Goal: Transaction & Acquisition: Purchase product/service

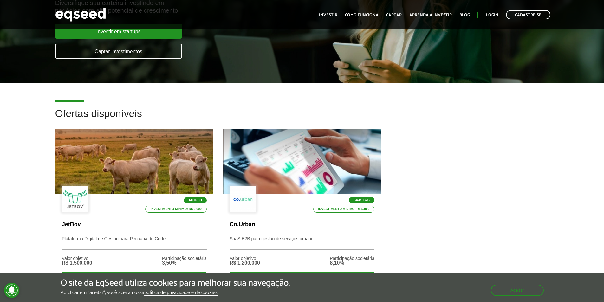
scroll to position [127, 0]
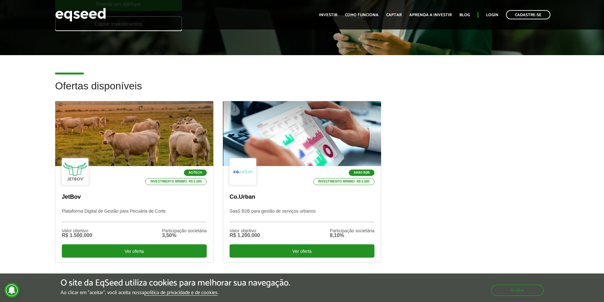
click at [6, 180] on div "Ofertas disponíveis Agtech Investimento mínimo: R$ 5.000 JetBov Plataforma Digi…" at bounding box center [302, 182] width 604 height 202
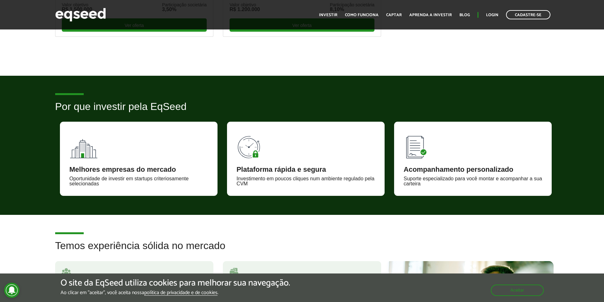
scroll to position [380, 0]
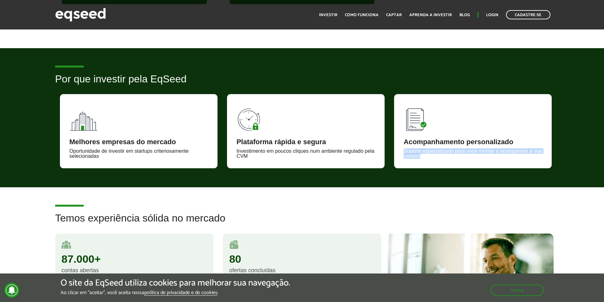
drag, startPoint x: 404, startPoint y: 151, endPoint x: 429, endPoint y: 161, distance: 27.5
click at [429, 161] on div "Acompanhamento personalizado Suporte especializado para você montar e acompanha…" at bounding box center [473, 131] width 158 height 74
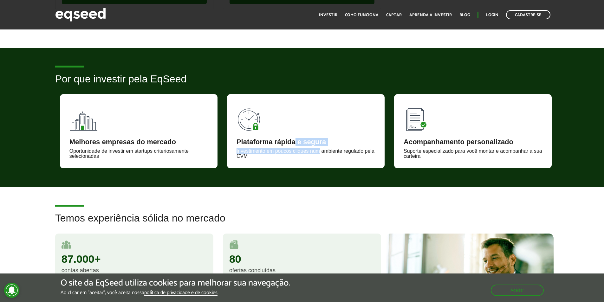
drag, startPoint x: 295, startPoint y: 141, endPoint x: 319, endPoint y: 153, distance: 27.4
click at [319, 153] on div "Plataforma rápida e segura Investimento em poucos cliques num ambiente regulado…" at bounding box center [306, 131] width 158 height 74
click at [319, 153] on div "Investimento em poucos cliques num ambiente regulado pela CVM" at bounding box center [305, 154] width 139 height 10
click at [22, 154] on div "Por que investir pela EqSeed Melhores empresas do mercado Oportunidade de inves…" at bounding box center [302, 121] width 604 height 95
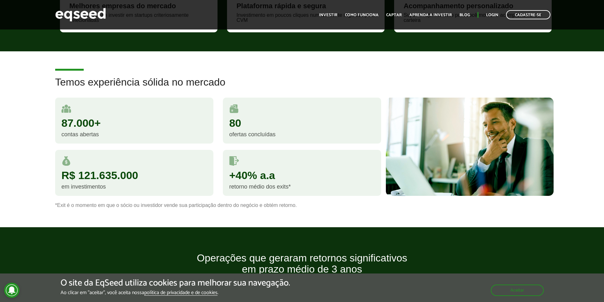
scroll to position [539, 0]
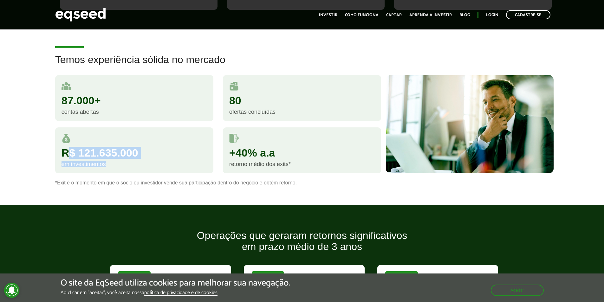
drag, startPoint x: 76, startPoint y: 156, endPoint x: 136, endPoint y: 166, distance: 60.9
click at [136, 166] on div "R$ 121.635.000 em investimentos" at bounding box center [134, 150] width 158 height 46
click at [136, 166] on div "em investimentos" at bounding box center [133, 164] width 145 height 6
click at [16, 159] on div "Temos experiência sólida no mercado 87.000+ contas abertas 80 ofertas concluída…" at bounding box center [302, 119] width 604 height 131
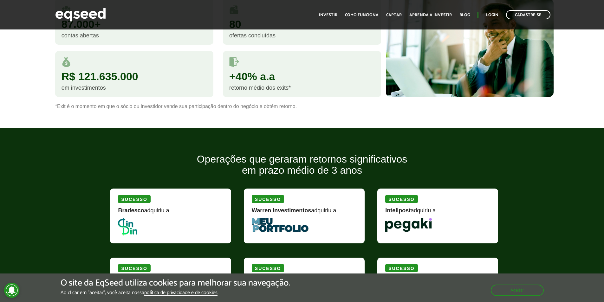
scroll to position [666, 0]
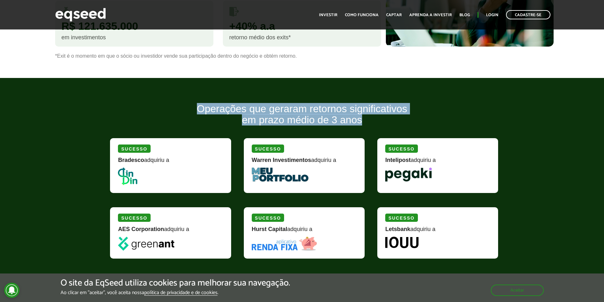
drag, startPoint x: 189, startPoint y: 104, endPoint x: 372, endPoint y: 127, distance: 184.3
click at [372, 127] on h2 "Operações que geraram retornos significativos em prazo médio de 3 anos" at bounding box center [301, 119] width 393 height 32
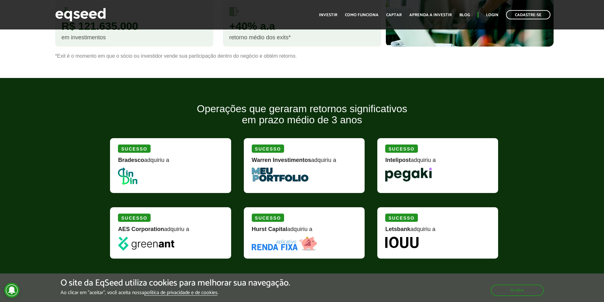
click at [92, 124] on div "Operações que geraram retornos significativos em prazo médio de 3 anos Sucesso …" at bounding box center [302, 198] width 604 height 190
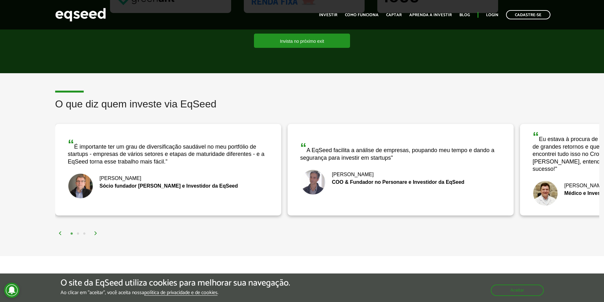
scroll to position [919, 0]
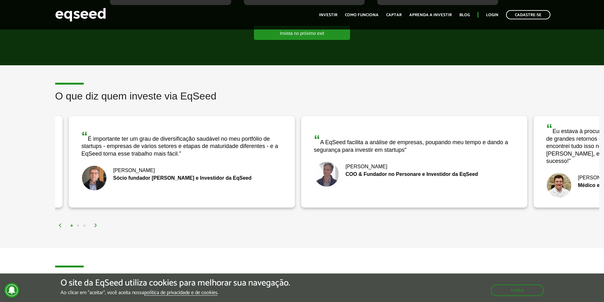
drag, startPoint x: 67, startPoint y: 133, endPoint x: 81, endPoint y: 141, distance: 16.1
click at [81, 141] on div "“ É importante ter um grau de diversificação saudável no meu portfólio de start…" at bounding box center [182, 162] width 226 height 92
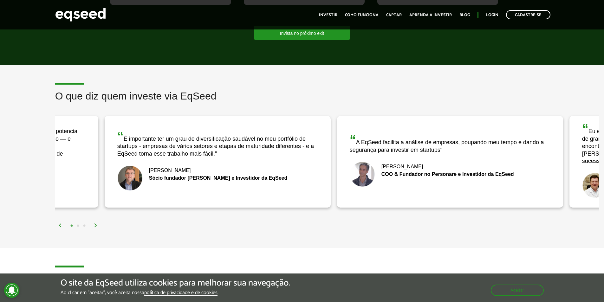
drag, startPoint x: 130, startPoint y: 146, endPoint x: 411, endPoint y: 172, distance: 282.3
click at [331, 171] on div "“ É importante ter um grau de diversificação saudável no meu portfólio de start…" at bounding box center [218, 162] width 226 height 92
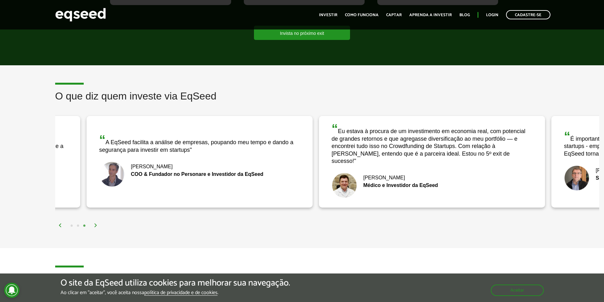
drag, startPoint x: 75, startPoint y: 135, endPoint x: 390, endPoint y: 156, distance: 315.8
click at [383, 155] on div "“ Eu estava à procura de um investimento em economia real, com potencial de gra…" at bounding box center [432, 143] width 201 height 42
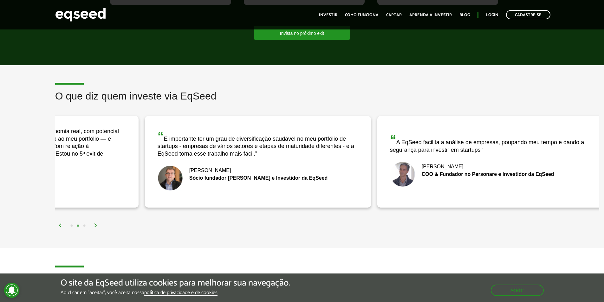
drag, startPoint x: 140, startPoint y: 133, endPoint x: 543, endPoint y: 140, distance: 402.9
click at [543, 140] on div "“ A EqSeed facilita a análise de empresas, poupando meu tempo e dando a seguran…" at bounding box center [490, 143] width 201 height 20
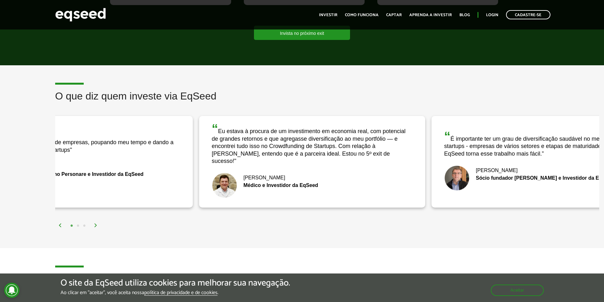
drag, startPoint x: 77, startPoint y: 140, endPoint x: 567, endPoint y: 163, distance: 490.6
click at [525, 161] on div "“ É importante ter um grau de diversificação saudável no meu portfólio de start…" at bounding box center [544, 162] width 226 height 92
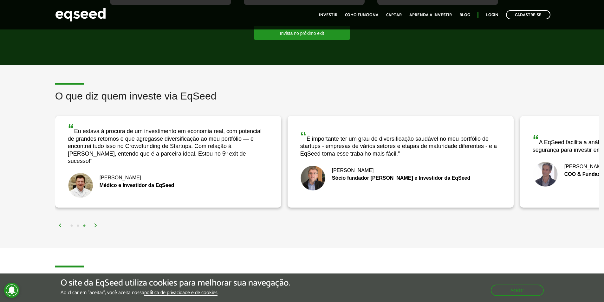
drag, startPoint x: 566, startPoint y: 149, endPoint x: 107, endPoint y: 194, distance: 460.9
click at [114, 193] on div "O que diz quem investe via EqSeed “ A EqSeed facilita a análise de empresas, po…" at bounding box center [326, 160] width 553 height 139
click at [70, 223] on button "1" at bounding box center [71, 226] width 6 height 6
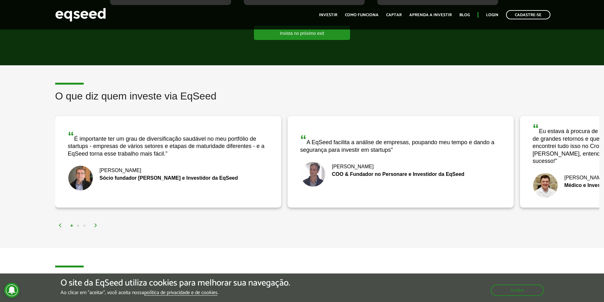
click at [77, 223] on button "2" at bounding box center [78, 226] width 6 height 6
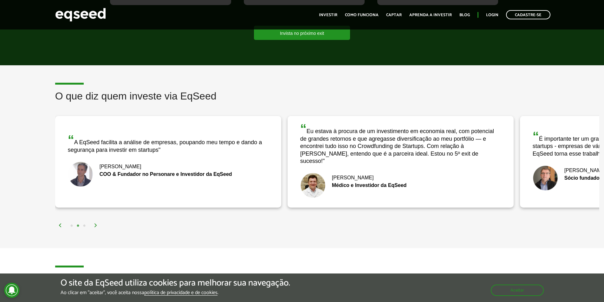
click at [84, 223] on button "3" at bounding box center [84, 226] width 6 height 6
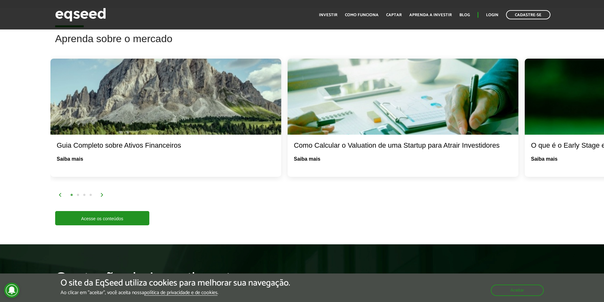
scroll to position [1173, 0]
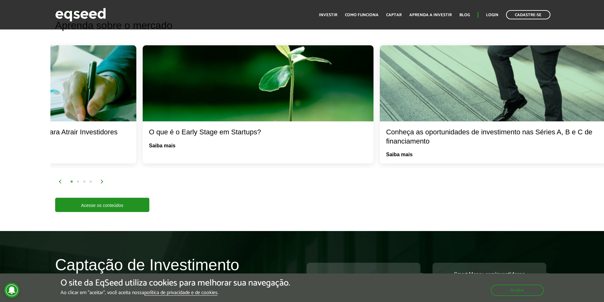
drag, startPoint x: 576, startPoint y: 134, endPoint x: 194, endPoint y: 150, distance: 382.3
click at [194, 150] on div "O que é o Early Stage em Startups? Saiba mais" at bounding box center [258, 104] width 231 height 118
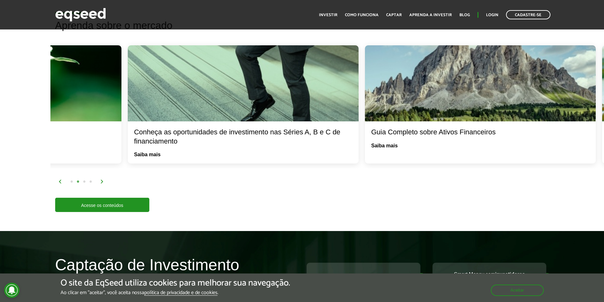
drag, startPoint x: 568, startPoint y: 107, endPoint x: 185, endPoint y: 112, distance: 383.6
click at [187, 112] on div at bounding box center [243, 83] width 231 height 76
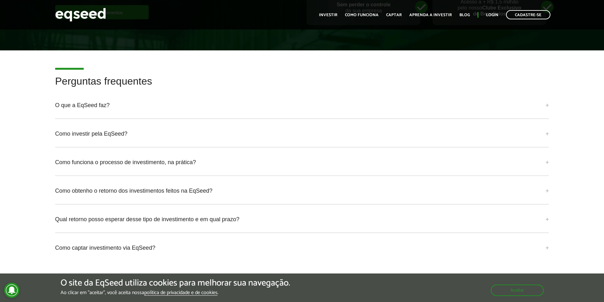
scroll to position [1490, 0]
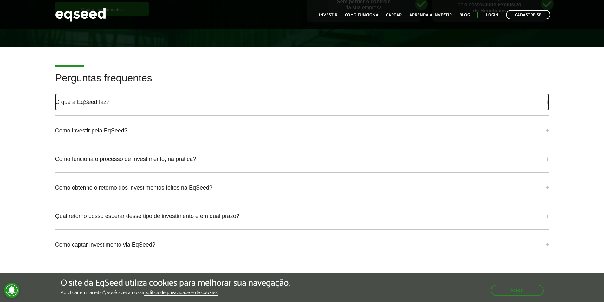
click at [261, 98] on link "O que a EqSeed faz?" at bounding box center [302, 102] width 494 height 17
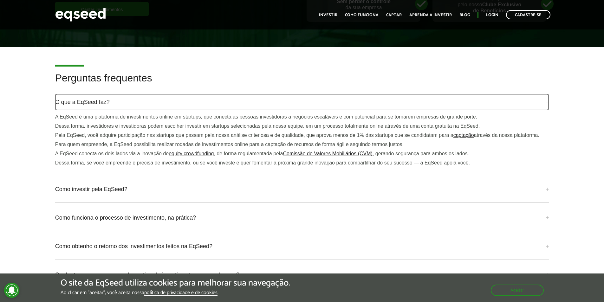
click at [261, 98] on link "O que a EqSeed faz?" at bounding box center [302, 102] width 494 height 17
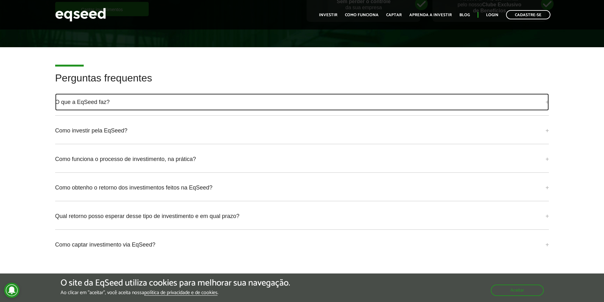
click at [261, 98] on link "O que a EqSeed faz?" at bounding box center [302, 102] width 494 height 17
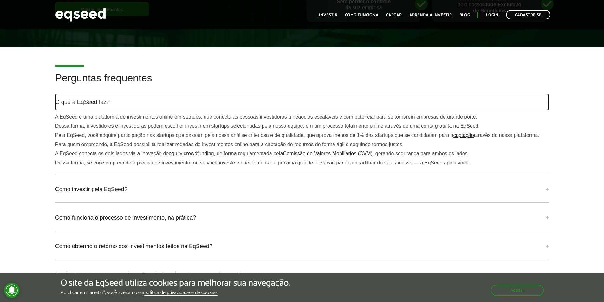
click at [261, 98] on link "O que a EqSeed faz?" at bounding box center [302, 102] width 494 height 17
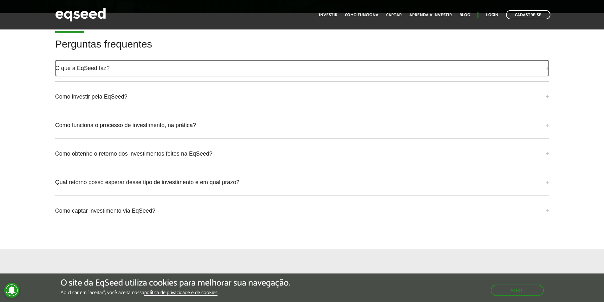
scroll to position [1553, 0]
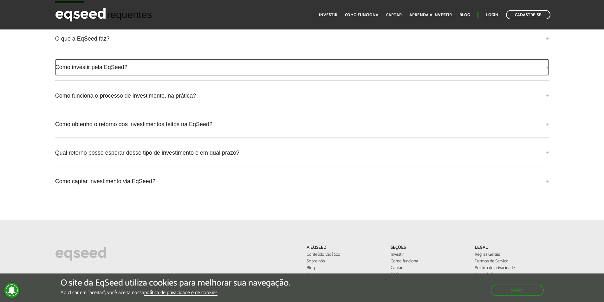
click at [240, 65] on link "Como investir pela EqSeed?" at bounding box center [302, 67] width 494 height 17
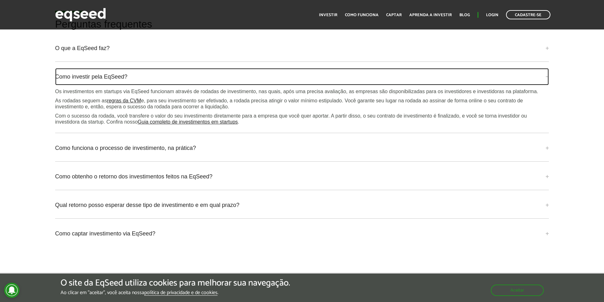
scroll to position [1522, 0]
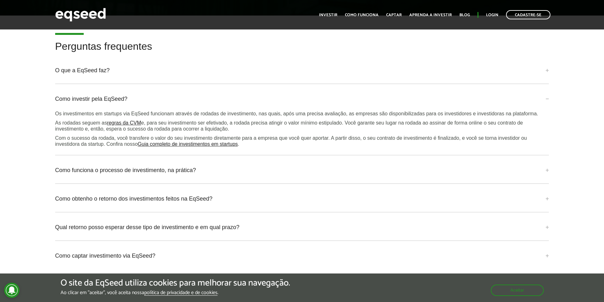
click at [35, 133] on div "Perguntas frequentes O que a EqSeed faz? A EqSeed é uma plataforma de investime…" at bounding box center [302, 158] width 604 height 235
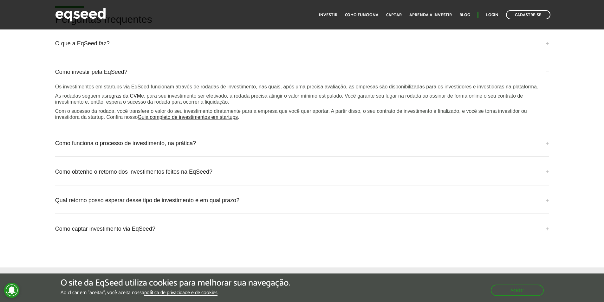
scroll to position [1553, 0]
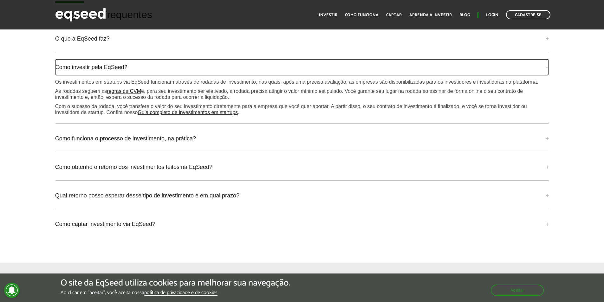
click at [209, 67] on link "Como investir pela EqSeed?" at bounding box center [302, 67] width 494 height 17
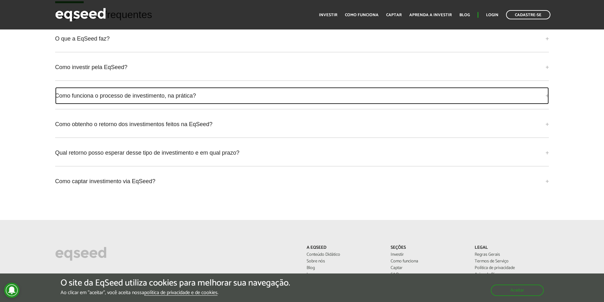
click at [201, 87] on link "Como funciona o processo de investimento, na prática?" at bounding box center [302, 95] width 494 height 17
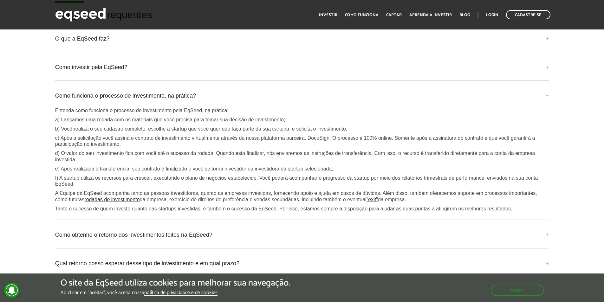
click at [29, 126] on div "Perguntas frequentes O que a EqSeed faz? A EqSeed é uma plataforma de investime…" at bounding box center [302, 160] width 604 height 302
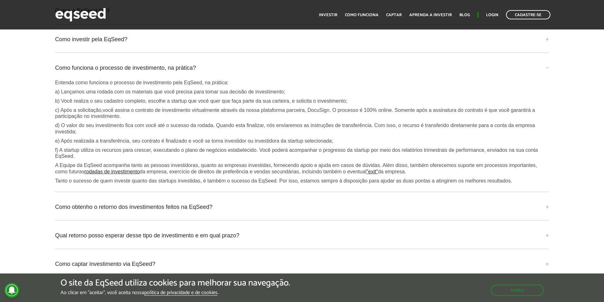
scroll to position [1585, 0]
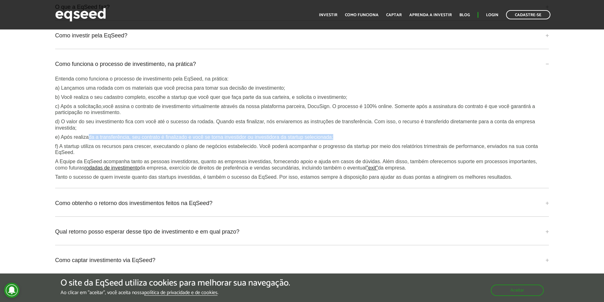
drag, startPoint x: 87, startPoint y: 127, endPoint x: 341, endPoint y: 124, distance: 253.9
click at [341, 124] on div "Entenda como funciona o processo de investimento pela EqSeed, na prática: a) La…" at bounding box center [302, 128] width 494 height 104
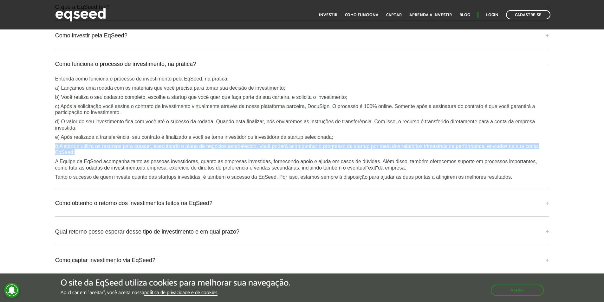
drag, startPoint x: 91, startPoint y: 141, endPoint x: 113, endPoint y: 147, distance: 23.4
click at [113, 147] on div "Perguntas frequentes O que a EqSeed faz? A EqSeed é uma plataforma de investime…" at bounding box center [301, 128] width 503 height 302
click at [113, 147] on p "f) A startup utiliza os recursos para crescer, executando o plano de negócios e…" at bounding box center [302, 149] width 494 height 12
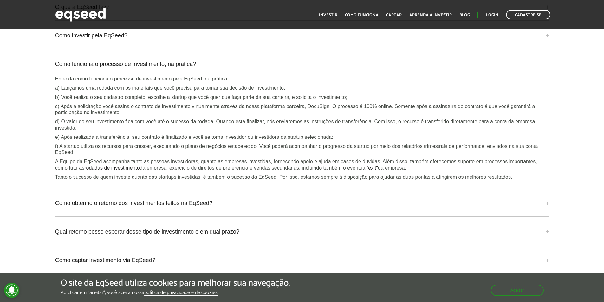
click at [113, 147] on p "f) A startup utiliza os recursos para crescer, executando o plano de negócios e…" at bounding box center [302, 149] width 494 height 12
drag, startPoint x: 52, startPoint y: 154, endPoint x: 217, endPoint y: 152, distance: 164.8
click at [217, 152] on div "Perguntas frequentes O que a EqSeed faz? A EqSeed é uma plataforma de investime…" at bounding box center [301, 128] width 503 height 302
click at [217, 158] on p "A Equipe da EqSeed acompanha tanto as pessoas investidoras, quanto as empresas …" at bounding box center [302, 164] width 494 height 12
drag, startPoint x: 46, startPoint y: 169, endPoint x: 200, endPoint y: 181, distance: 155.1
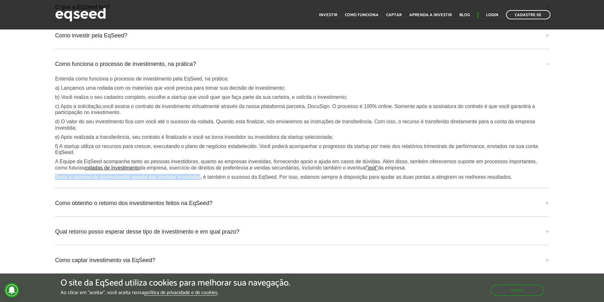
click at [200, 181] on div "Perguntas frequentes O que a EqSeed faz? A EqSeed é uma plataforma de investime…" at bounding box center [302, 128] width 604 height 302
click at [215, 165] on div "Entenda como funciona o processo de investimento pela EqSeed, na prática: a) La…" at bounding box center [302, 128] width 494 height 104
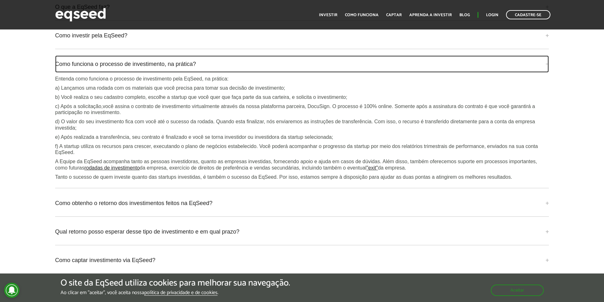
click at [197, 55] on link "Como funciona o processo de investimento, na prática?" at bounding box center [302, 63] width 494 height 17
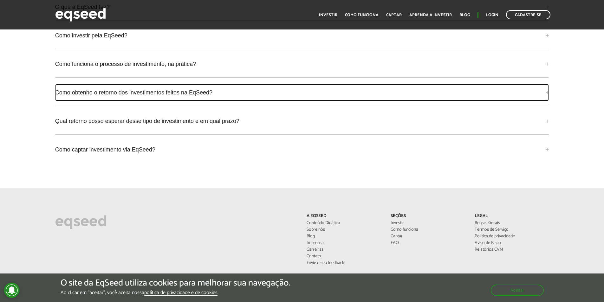
click at [169, 84] on link "Como obtenho o retorno dos investimentos feitos na EqSeed?" at bounding box center [302, 92] width 494 height 17
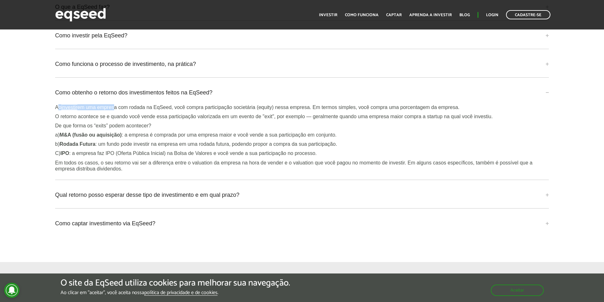
drag, startPoint x: 59, startPoint y: 100, endPoint x: 114, endPoint y: 100, distance: 55.2
click at [114, 104] on p "Ao investir em uma empresa com rodada na EqSeed, você compra participação socie…" at bounding box center [302, 107] width 494 height 6
drag, startPoint x: 52, startPoint y: 109, endPoint x: 104, endPoint y: 109, distance: 52.0
click at [104, 109] on div "Perguntas frequentes O que a EqSeed faz? A EqSeed é uma plataforma de investime…" at bounding box center [301, 110] width 503 height 266
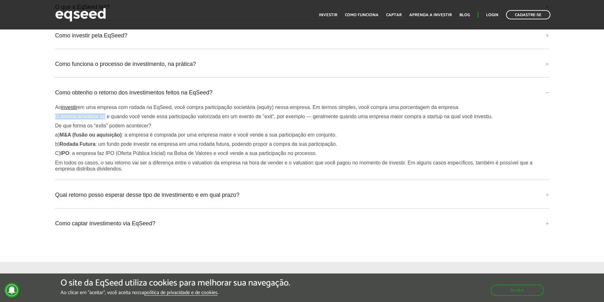
click at [104, 113] on p "O retorno acontece se e quando você vende essa participação valorizada em um ev…" at bounding box center [302, 116] width 494 height 6
drag, startPoint x: 275, startPoint y: 110, endPoint x: 368, endPoint y: 109, distance: 92.9
click at [368, 113] on p "O retorno acontece se e quando você vende essa participação valorizada em um ev…" at bounding box center [302, 116] width 494 height 6
drag, startPoint x: 368, startPoint y: 109, endPoint x: 455, endPoint y: 111, distance: 86.6
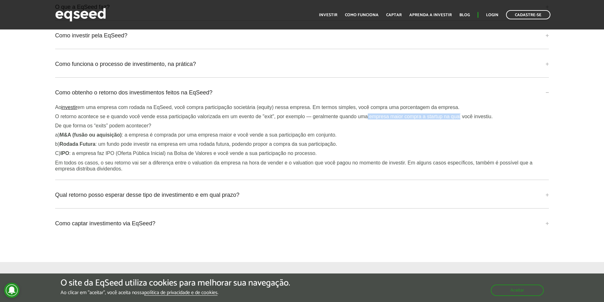
click at [455, 113] on p "O retorno acontece se e quando você vende essa participação valorizada em um ev…" at bounding box center [302, 116] width 494 height 6
drag, startPoint x: 58, startPoint y: 128, endPoint x: 165, endPoint y: 128, distance: 106.5
click at [165, 132] on p "a) M&A (fusão ou aquisição) : a empresa é comprada por uma empresa maior e você…" at bounding box center [302, 135] width 494 height 6
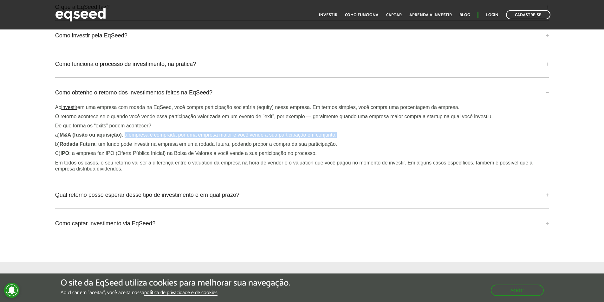
drag, startPoint x: 126, startPoint y: 127, endPoint x: 349, endPoint y: 124, distance: 223.5
click at [349, 124] on div "Ao investir em uma empresa com rodada na EqSeed, você compra participação socie…" at bounding box center [302, 138] width 494 height 68
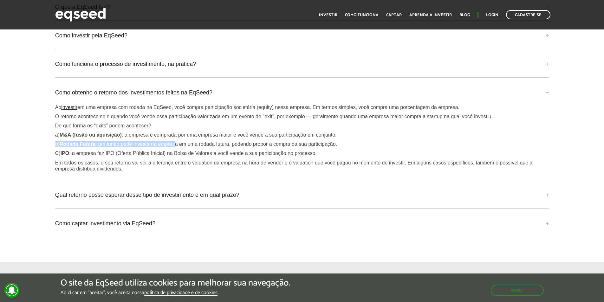
drag, startPoint x: 55, startPoint y: 139, endPoint x: 176, endPoint y: 137, distance: 121.1
click at [176, 141] on p "b) Rodada Futura : um fundo pode investir na empresa em uma rodada futura, pode…" at bounding box center [302, 144] width 494 height 6
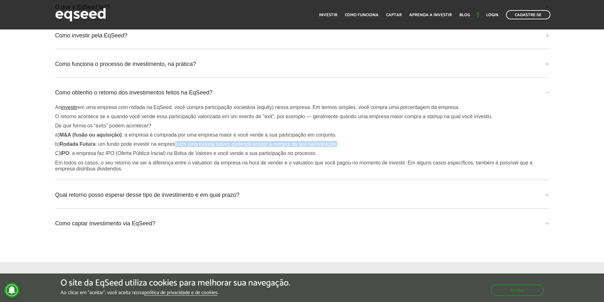
drag, startPoint x: 176, startPoint y: 137, endPoint x: 353, endPoint y: 135, distance: 176.9
click at [353, 141] on p "b) Rodada Futura : um fundo pode investir na empresa em uma rodada futura, pode…" at bounding box center [302, 144] width 494 height 6
drag, startPoint x: 62, startPoint y: 145, endPoint x: 165, endPoint y: 146, distance: 103.3
click at [165, 150] on p "C) IPO : a empresa faz IPO (Oferta Pública Inicial) na Bolsa de Valores e você …" at bounding box center [302, 153] width 494 height 6
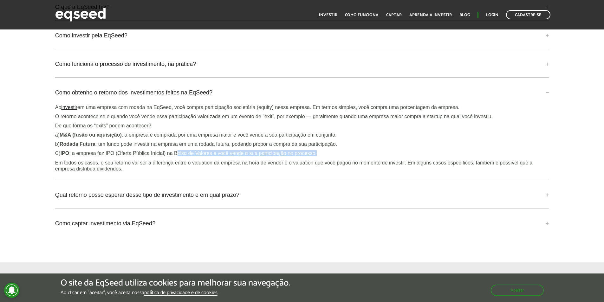
drag, startPoint x: 178, startPoint y: 146, endPoint x: 322, endPoint y: 144, distance: 144.9
click at [322, 150] on p "C) IPO : a empresa faz IPO (Oferta Pública Inicial) na Bolsa de Valores e você …" at bounding box center [302, 153] width 494 height 6
click at [331, 150] on p "C) IPO : a empresa faz IPO (Oferta Pública Inicial) na Bolsa de Valores e você …" at bounding box center [302, 153] width 494 height 6
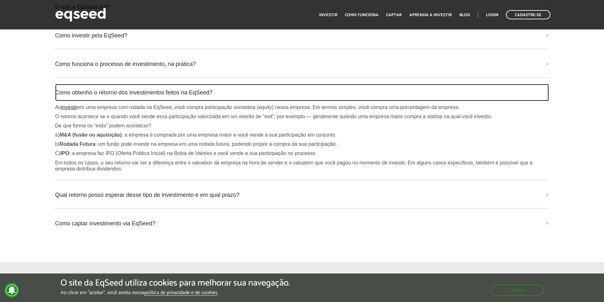
click at [182, 84] on link "Como obtenho o retorno dos investimentos feitos na EqSeed?" at bounding box center [302, 92] width 494 height 17
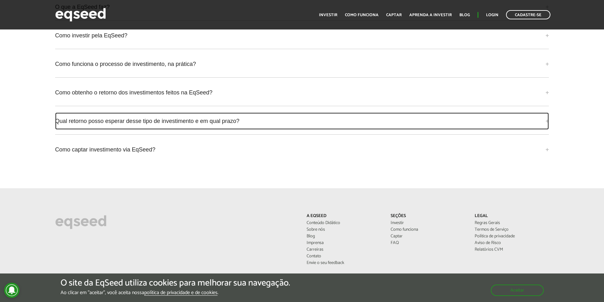
click at [177, 113] on link "Qual retorno posso esperar desse tipo de investimento e em qual prazo?" at bounding box center [302, 121] width 494 height 17
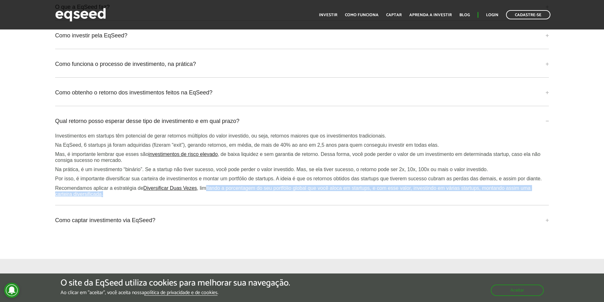
drag, startPoint x: 207, startPoint y: 178, endPoint x: 317, endPoint y: 199, distance: 111.8
click at [317, 199] on div "Perguntas frequentes O que a EqSeed faz? A EqSeed é uma plataforma de investime…" at bounding box center [301, 108] width 503 height 262
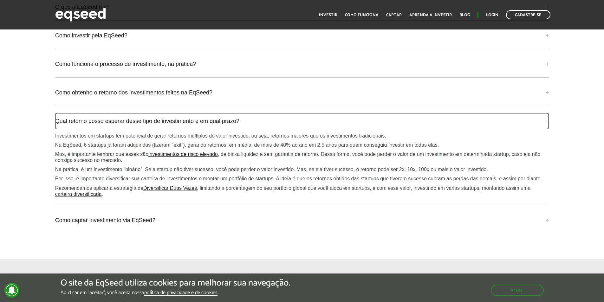
click at [171, 114] on link "Qual retorno posso esperar desse tipo de investimento e em qual prazo?" at bounding box center [302, 121] width 494 height 17
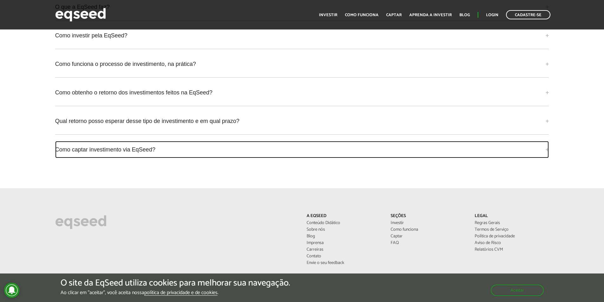
click at [147, 141] on link "Como captar investimento via EqSeed?" at bounding box center [302, 149] width 494 height 17
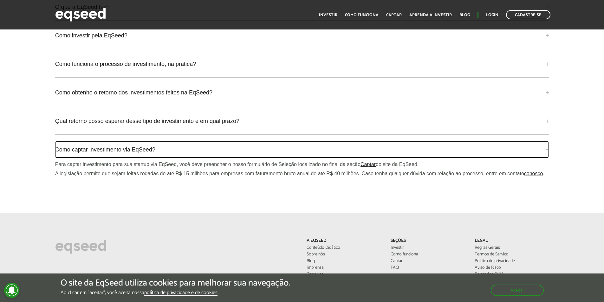
click at [147, 141] on link "Como captar investimento via EqSeed?" at bounding box center [302, 149] width 494 height 17
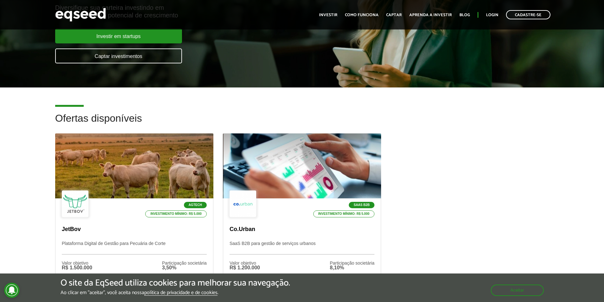
scroll to position [0, 0]
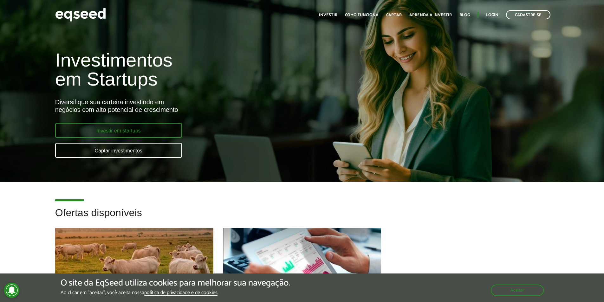
click at [134, 128] on link "Investir em startups" at bounding box center [118, 130] width 127 height 15
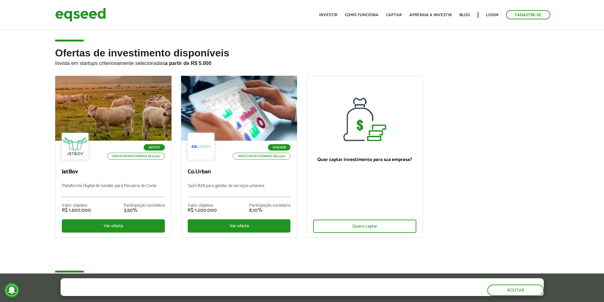
click at [479, 138] on ul "Agtech Investimento mínimo: R$ 5.000 JetBov Plataforma Digital de Gestão para P…" at bounding box center [301, 162] width 503 height 173
click at [15, 169] on div "Ofertas de investimento disponíveis Invista em startups criteriosamente selecio…" at bounding box center [302, 163] width 604 height 231
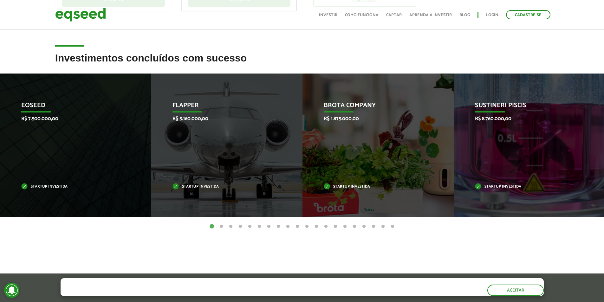
scroll to position [222, 0]
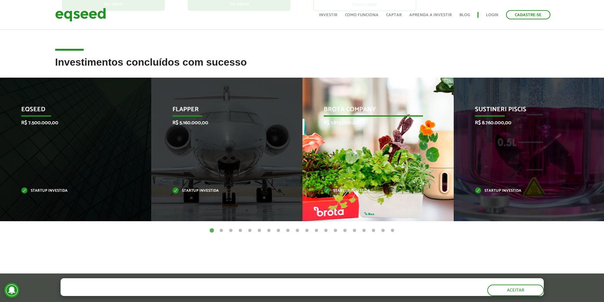
click at [394, 191] on p "Startup investida" at bounding box center [373, 190] width 99 height 3
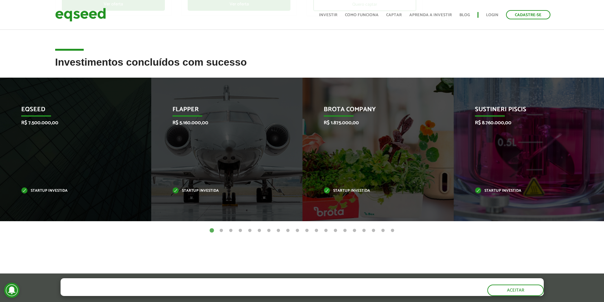
click at [221, 231] on button "2" at bounding box center [221, 231] width 6 height 6
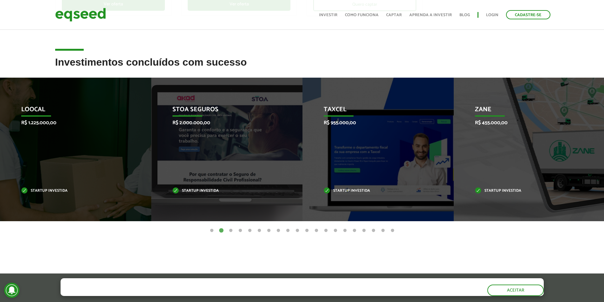
click at [229, 230] on button "3" at bounding box center [231, 231] width 6 height 6
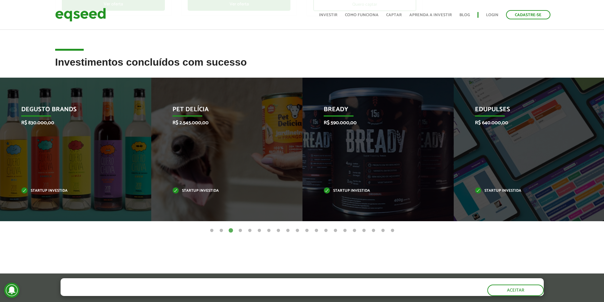
click at [240, 229] on button "4" at bounding box center [240, 231] width 6 height 6
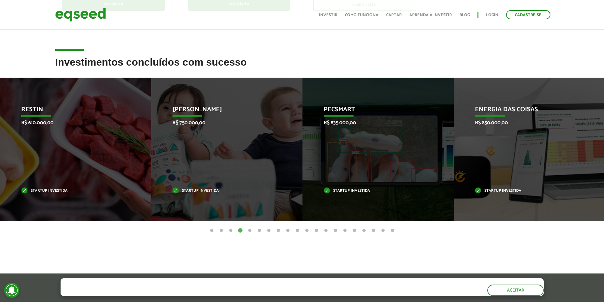
click at [249, 230] on button "5" at bounding box center [250, 231] width 6 height 6
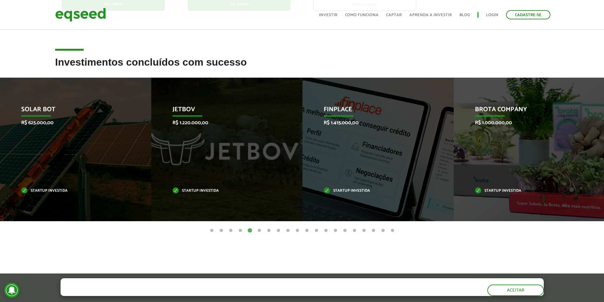
click at [253, 248] on article "Investimentos concluídos com sucesso Invoop R$ 250.000,00 Startup investida Pro…" at bounding box center [302, 163] width 604 height 212
click at [259, 231] on button "6" at bounding box center [259, 231] width 6 height 6
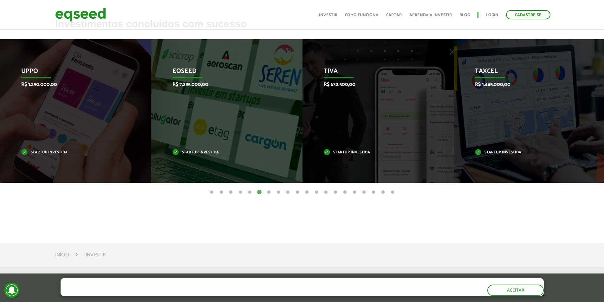
scroll to position [254, 0]
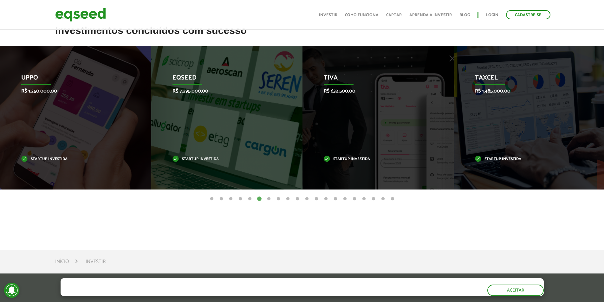
click at [268, 200] on button "7" at bounding box center [269, 199] width 6 height 6
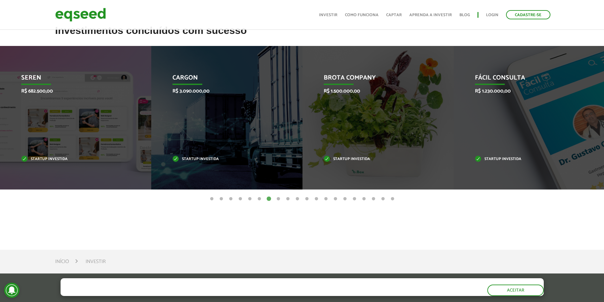
click at [279, 198] on button "8" at bounding box center [278, 199] width 6 height 6
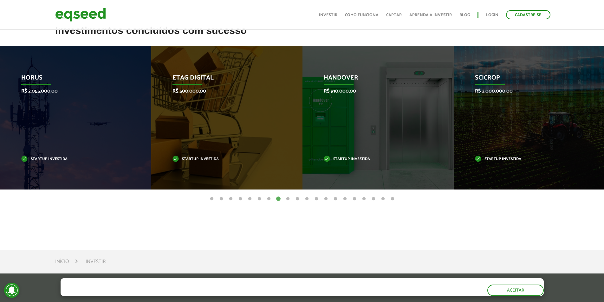
click at [288, 198] on button "9" at bounding box center [288, 199] width 6 height 6
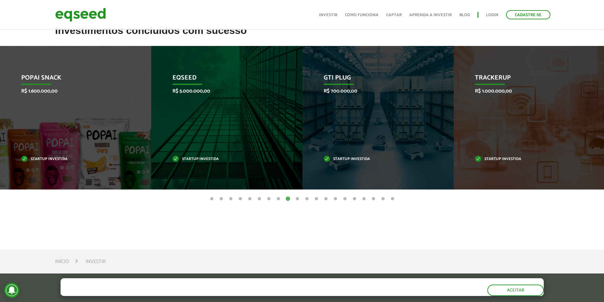
click at [295, 198] on button "10" at bounding box center [297, 199] width 6 height 6
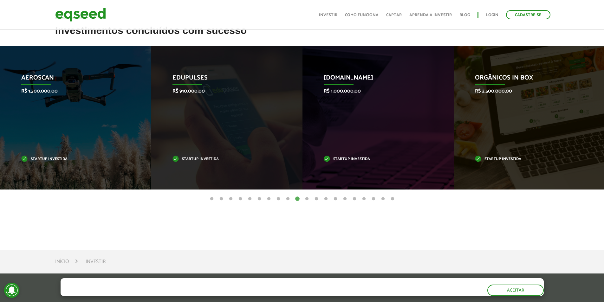
click at [305, 197] on button "11" at bounding box center [307, 199] width 6 height 6
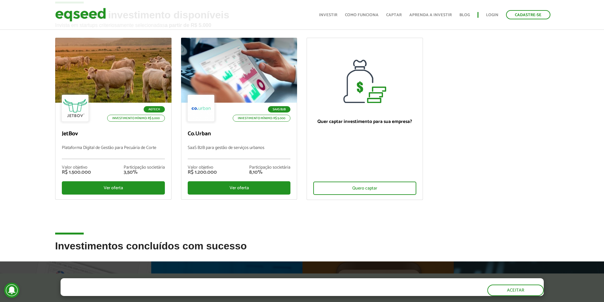
scroll to position [32, 0]
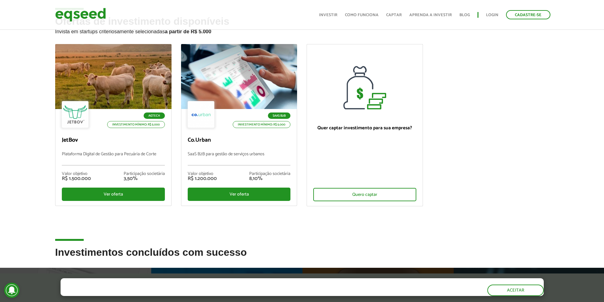
click at [557, 120] on div "Ofertas de investimento disponíveis Invista em startups criteriosamente selecio…" at bounding box center [302, 131] width 604 height 231
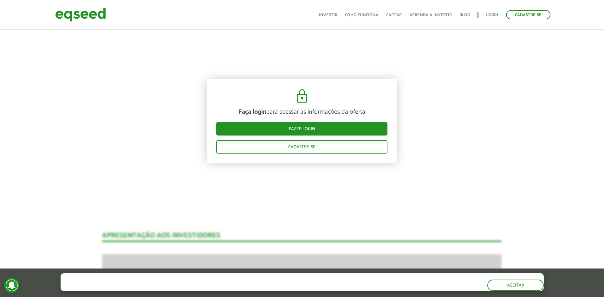
scroll to position [687, 0]
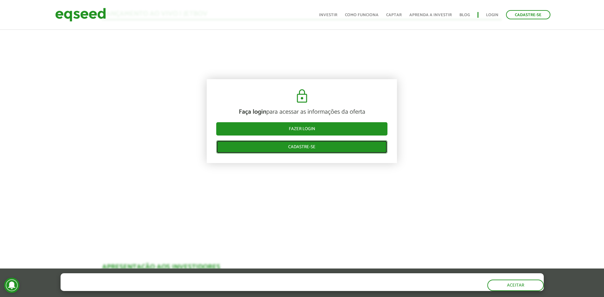
click at [330, 143] on link "Cadastre-se" at bounding box center [301, 146] width 171 height 13
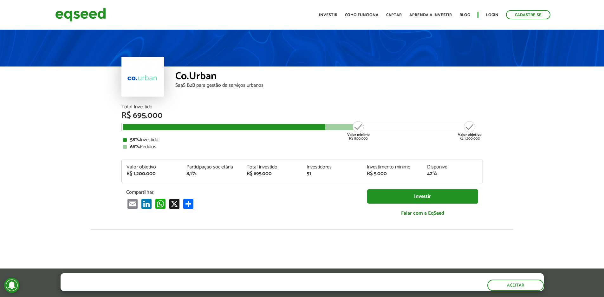
click at [91, 140] on article "Co.Urban SaaS B2B para gestão de serviços urbanos Total Investido R$ 695.000 Va…" at bounding box center [302, 237] width 604 height 417
click at [70, 145] on article "Co.Urban SaaS B2B para gestão de serviços urbanos Total Investido R$ 695.000 Va…" at bounding box center [302, 237] width 604 height 417
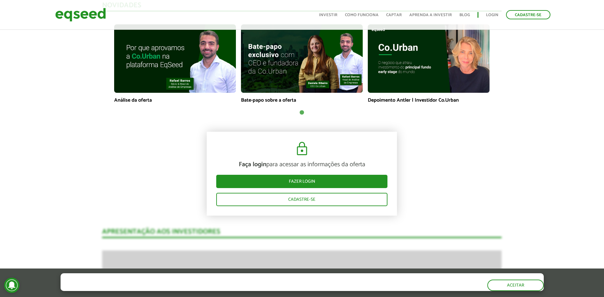
scroll to position [475, 0]
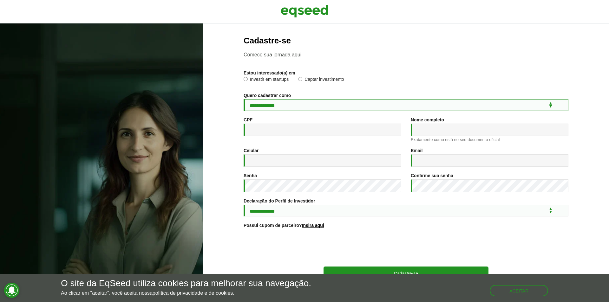
click at [275, 107] on select "**********" at bounding box center [405, 105] width 325 height 12
select select "***"
click at [243, 99] on select "**********" at bounding box center [405, 105] width 325 height 12
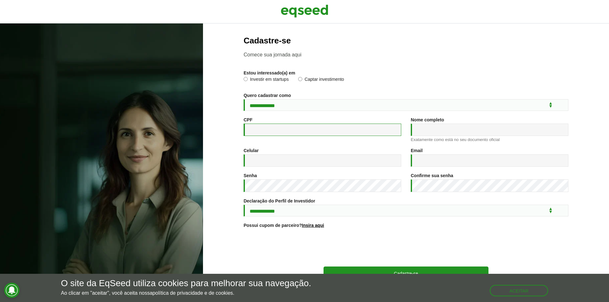
click at [254, 131] on input "CPF *" at bounding box center [322, 130] width 158 height 12
click at [267, 132] on input "CPF *" at bounding box center [322, 130] width 158 height 12
type input "**********"
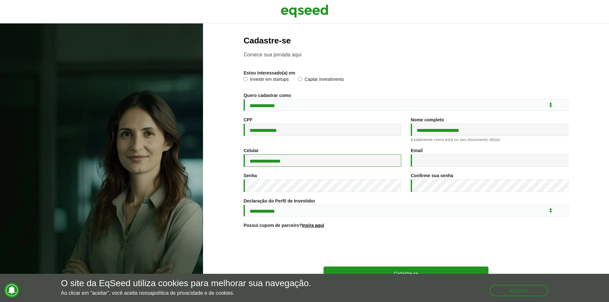
type input "**********"
click at [351, 198] on div "Senha *" at bounding box center [322, 185] width 167 height 25
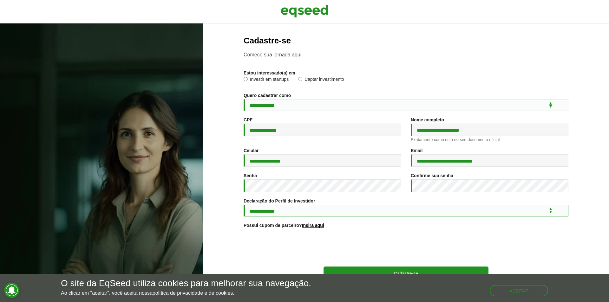
click at [336, 212] on select "**********" at bounding box center [405, 211] width 325 height 12
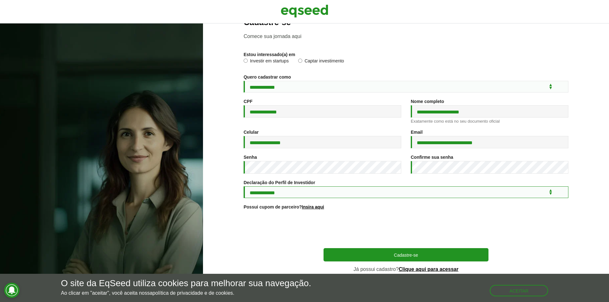
scroll to position [20, 0]
click at [338, 189] on select "**********" at bounding box center [405, 192] width 325 height 12
click at [308, 189] on select "**********" at bounding box center [405, 192] width 325 height 12
select select "***"
click at [243, 186] on select "**********" at bounding box center [405, 192] width 325 height 12
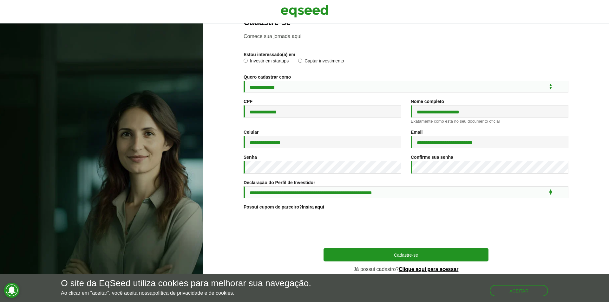
click at [315, 217] on div at bounding box center [405, 229] width 325 height 25
click at [521, 291] on button "Aceitar" at bounding box center [519, 290] width 57 height 10
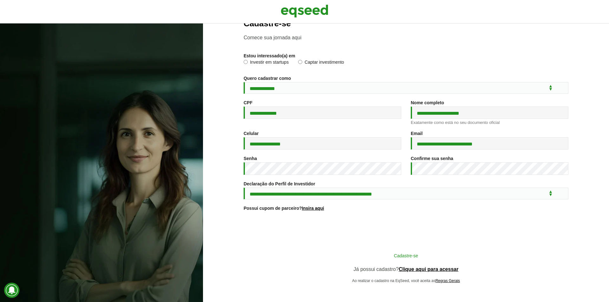
scroll to position [19, 0]
click at [422, 253] on button "Cadastre-se" at bounding box center [405, 255] width 165 height 12
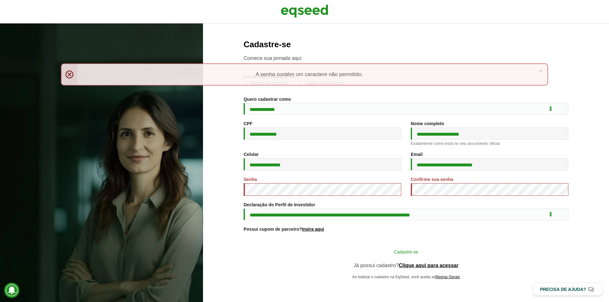
click at [393, 257] on button "Cadastre-se" at bounding box center [405, 252] width 165 height 12
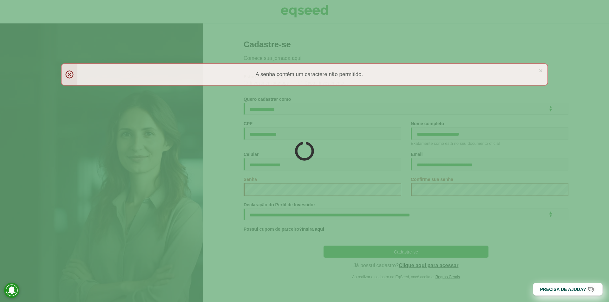
type button "Cadastre-se"
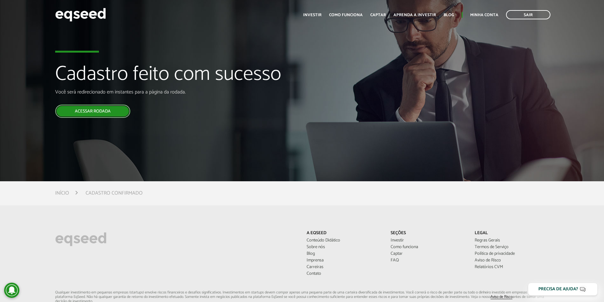
click at [109, 115] on link "Acessar rodada" at bounding box center [92, 111] width 75 height 13
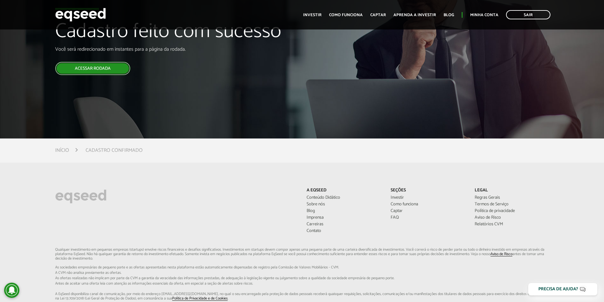
scroll to position [95, 0]
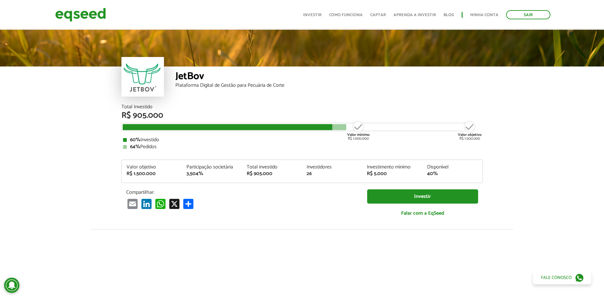
scroll to position [686, 0]
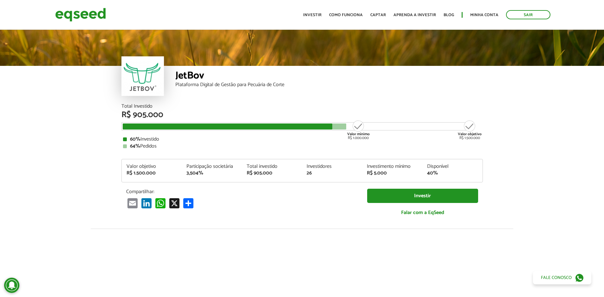
scroll to position [0, 0]
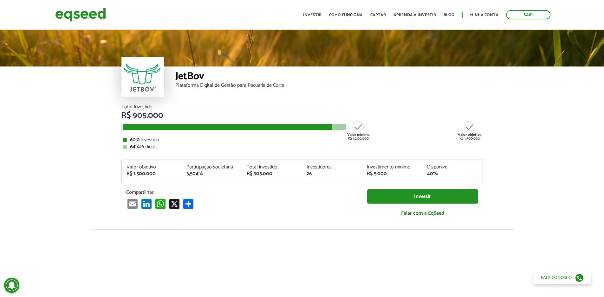
drag, startPoint x: 129, startPoint y: 139, endPoint x: 165, endPoint y: 140, distance: 35.8
click at [165, 140] on div "60% Investido" at bounding box center [302, 140] width 358 height 5
drag, startPoint x: 125, startPoint y: 168, endPoint x: 284, endPoint y: 172, distance: 158.5
click at [284, 172] on div "Valor objetivo R$ 1.500.000 Participação societária 3,504% Total investido R$ 9…" at bounding box center [302, 174] width 361 height 18
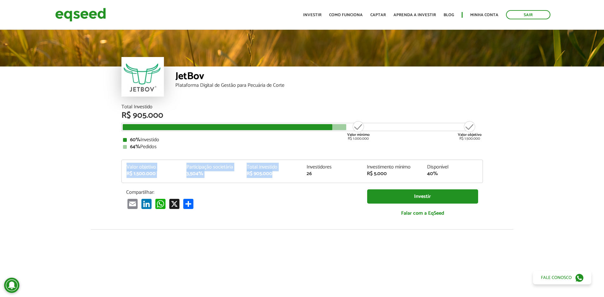
click at [284, 172] on div "R$ 905.000" at bounding box center [272, 173] width 51 height 5
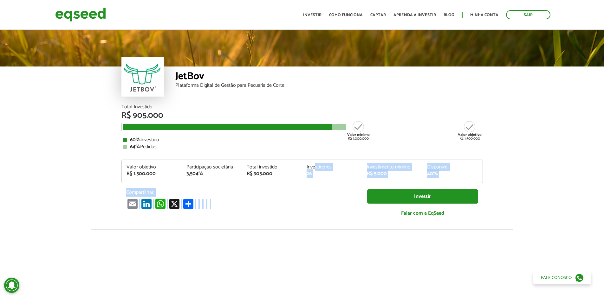
drag, startPoint x: 316, startPoint y: 168, endPoint x: 398, endPoint y: 184, distance: 83.8
click at [398, 184] on div "Total Investido R$ 905.000 Valor mínimo R$ 1.000.000 Valor objetivo R$ 1.500.00…" at bounding box center [301, 164] width 361 height 119
click at [408, 179] on div "Valor objetivo R$ 1.500.000 Participação societária 3,504% Total investido R$ 9…" at bounding box center [302, 174] width 361 height 18
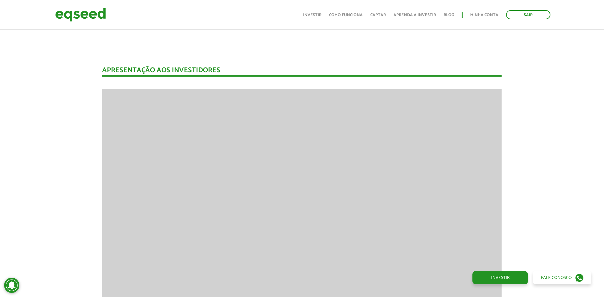
scroll to position [792, 0]
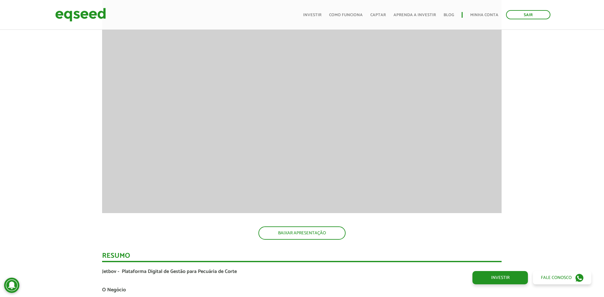
scroll to position [983, 0]
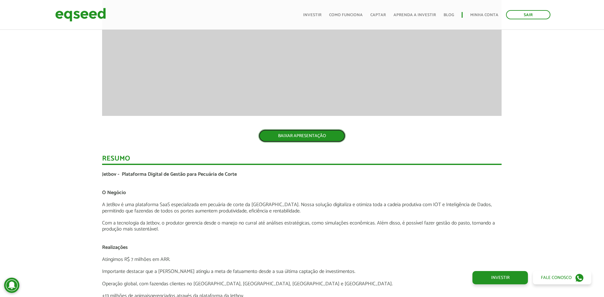
click at [301, 136] on link "BAIXAR APRESENTAÇÃO" at bounding box center [301, 135] width 87 height 13
click at [58, 150] on div "Novidades Análise da Oferta 1 Lançamento ao vivo | JetBov Apresentação aos inve…" at bounding box center [301, 185] width 613 height 1419
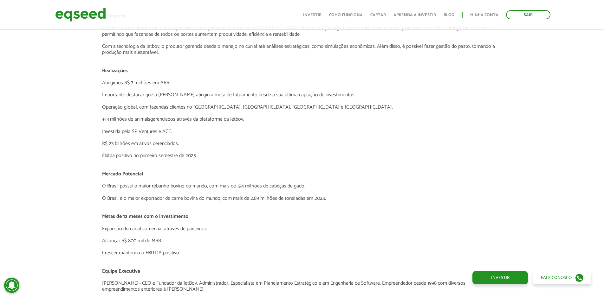
scroll to position [1173, 0]
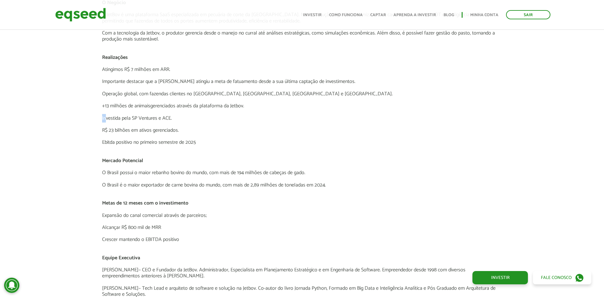
drag, startPoint x: 106, startPoint y: 118, endPoint x: 188, endPoint y: 112, distance: 82.7
click at [188, 112] on div "Jetbov - Plataforma Digital de Gestão para Pecuária de Corte O Negócio A JetBov…" at bounding box center [301, 166] width 399 height 371
click at [186, 119] on p "Investida pela SP Ventures e ACE." at bounding box center [301, 118] width 399 height 6
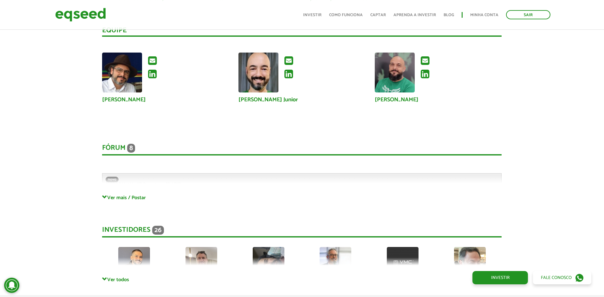
scroll to position [1617, 0]
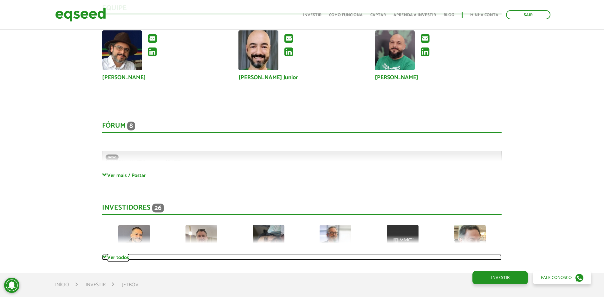
click at [112, 256] on link "Ver todos" at bounding box center [301, 258] width 399 height 6
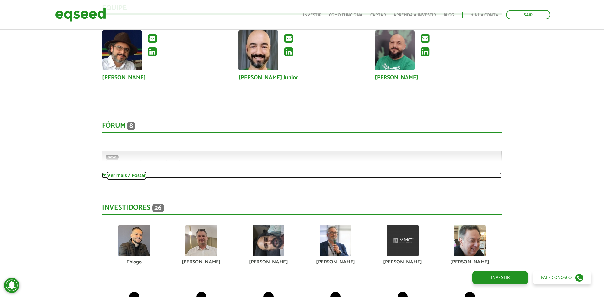
click at [113, 173] on link "Ver mais / Postar" at bounding box center [301, 175] width 399 height 6
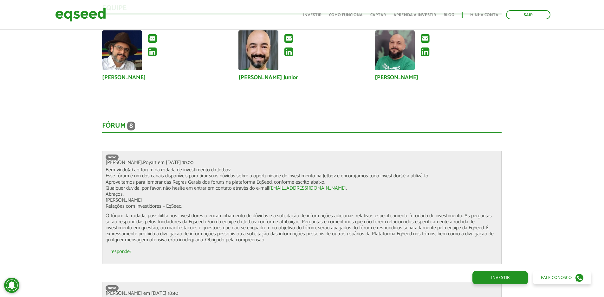
click at [64, 154] on div "Novidades Análise da Oferta 1 Lançamento ao vivo | JetBov Apresentação aos inve…" at bounding box center [301, 256] width 613 height 2828
click at [42, 188] on div "Novidades Análise da Oferta 1 Lançamento ao vivo | JetBov Apresentação aos inve…" at bounding box center [301, 256] width 613 height 2828
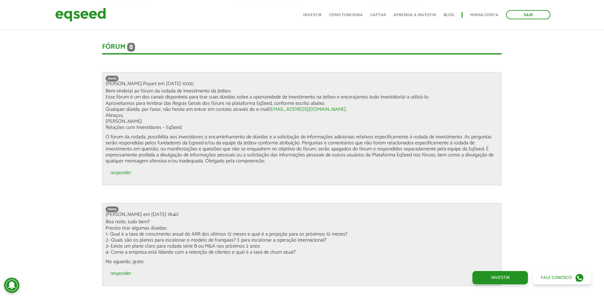
scroll to position [1712, 0]
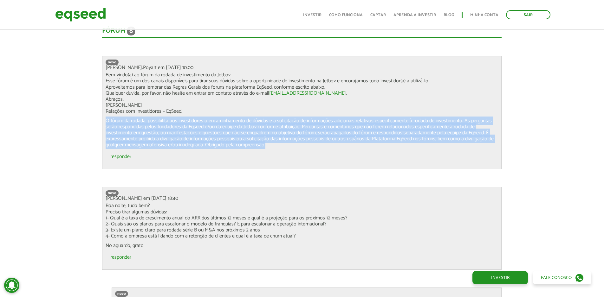
drag, startPoint x: 110, startPoint y: 121, endPoint x: 313, endPoint y: 147, distance: 204.8
click at [313, 147] on div "novo Gabriel.Poyart em 19/08/2025 - 10:00 Bem-vindo(a) ao fórum da rodada de in…" at bounding box center [301, 112] width 399 height 113
click at [313, 147] on p "O fórum da rodada, possibilita aos investidores o encaminhamento de dúvidas e a…" at bounding box center [302, 133] width 392 height 30
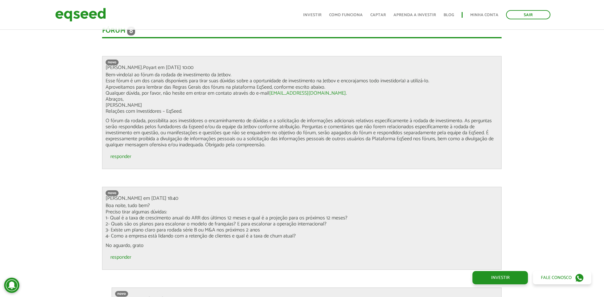
click at [73, 146] on div "Novidades Análise da Oferta 1 Lançamento ao vivo | JetBov Apresentação aos inve…" at bounding box center [301, 161] width 613 height 2828
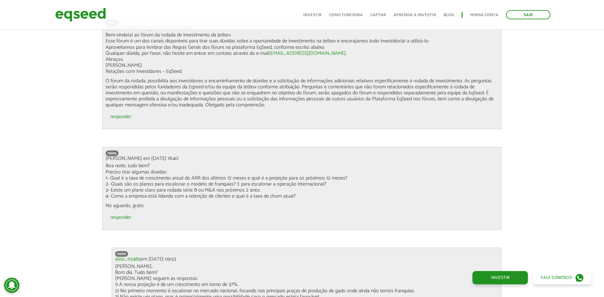
scroll to position [1775, 0]
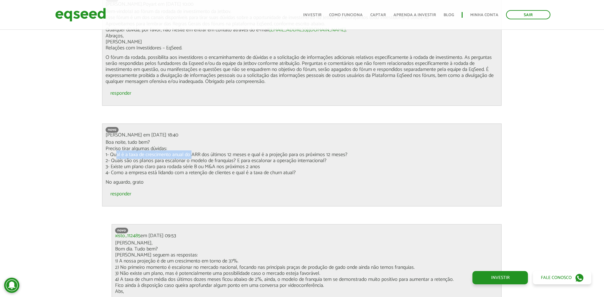
drag, startPoint x: 119, startPoint y: 155, endPoint x: 227, endPoint y: 158, distance: 108.1
click at [227, 158] on p "Boa noite, tudo bem? Preciso tirar algumas dúvidas: 1- Qual é a taxa de crescim…" at bounding box center [302, 157] width 392 height 36
drag, startPoint x: 197, startPoint y: 156, endPoint x: 332, endPoint y: 160, distance: 135.7
click at [332, 160] on p "Boa noite, tudo bem? Preciso tirar algumas dúvidas: 1- Qual é a taxa de crescim…" at bounding box center [302, 157] width 392 height 36
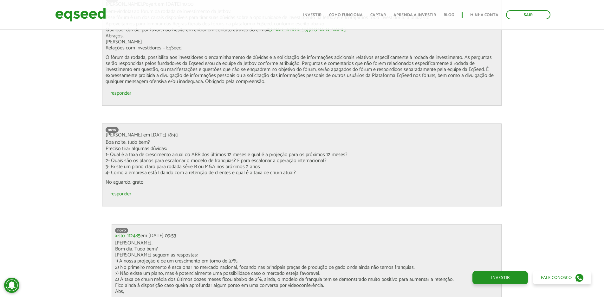
click at [332, 160] on p "Boa noite, tudo bem? Preciso tirar algumas dúvidas: 1- Qual é a taxa de crescim…" at bounding box center [302, 157] width 392 height 36
drag, startPoint x: 332, startPoint y: 160, endPoint x: 94, endPoint y: 141, distance: 239.1
click at [94, 141] on div "Novidades Análise da Oferta 1 Lançamento ao vivo | JetBov Apresentação aos inve…" at bounding box center [301, 97] width 613 height 2828
drag, startPoint x: 112, startPoint y: 167, endPoint x: 239, endPoint y: 166, distance: 127.1
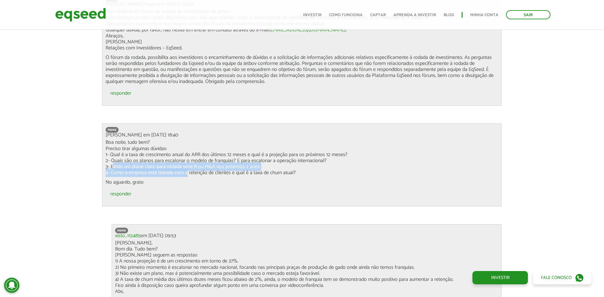
click at [239, 166] on p "Boa noite, tudo bem? Preciso tirar algumas dúvidas: 1- Qual é a taxa de crescim…" at bounding box center [302, 157] width 392 height 36
drag, startPoint x: 277, startPoint y: 168, endPoint x: 97, endPoint y: 156, distance: 179.9
click at [97, 156] on div "Novidades Análise da Oferta 1 Lançamento ao vivo | JetBov Apresentação aos inve…" at bounding box center [301, 97] width 409 height 2828
drag, startPoint x: 158, startPoint y: 157, endPoint x: 154, endPoint y: 160, distance: 5.0
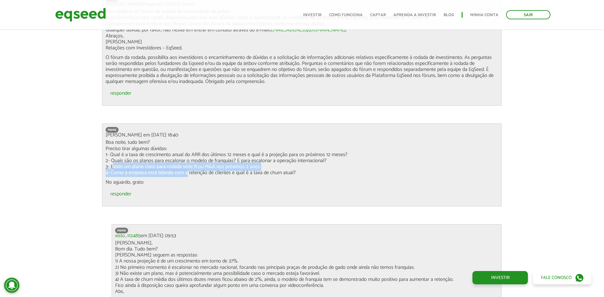
click at [158, 157] on p "Boa noite, tudo bem? Preciso tirar algumas dúvidas: 1- Qual é a taxa de crescim…" at bounding box center [302, 157] width 392 height 36
drag, startPoint x: 108, startPoint y: 168, endPoint x: 294, endPoint y: 171, distance: 185.5
click at [294, 171] on p "Boa noite, tudo bem? Preciso tirar algumas dúvidas: 1- Qual é a taxa de crescim…" at bounding box center [302, 157] width 392 height 36
click at [315, 175] on p "Boa noite, tudo bem? Preciso tirar algumas dúvidas: 1- Qual é a taxa de crescim…" at bounding box center [302, 157] width 392 height 36
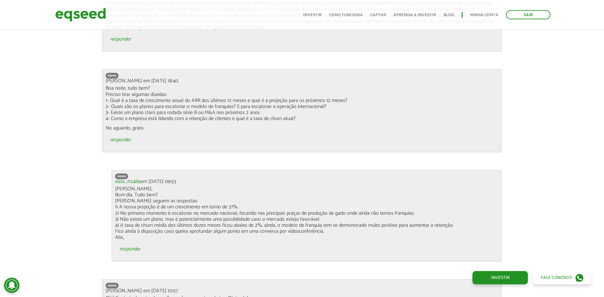
scroll to position [1839, 0]
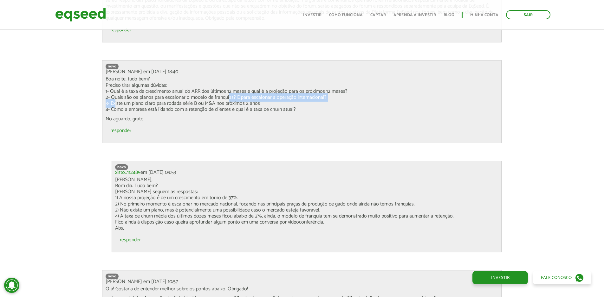
drag, startPoint x: 112, startPoint y: 99, endPoint x: 226, endPoint y: 94, distance: 113.9
click at [226, 94] on p "Boa noite, tudo bem? Preciso tirar algumas dúvidas: 1- Qual é a taxa de crescim…" at bounding box center [302, 94] width 392 height 36
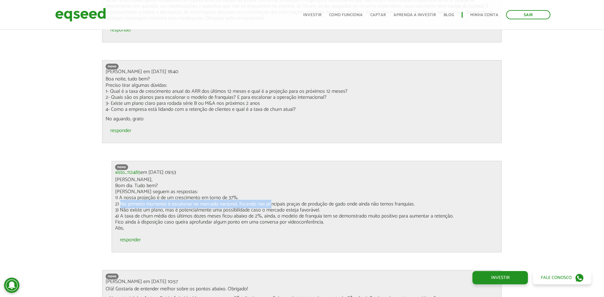
drag, startPoint x: 120, startPoint y: 202, endPoint x: 344, endPoint y: 204, distance: 224.1
click at [344, 204] on p "Ola José, Bom dia. Tudo bem? Abaixo seguem as respostas: 1) A nossa projeção é …" at bounding box center [306, 204] width 383 height 55
drag, startPoint x: 344, startPoint y: 204, endPoint x: 428, endPoint y: 207, distance: 84.0
click at [428, 207] on p "Ola José, Bom dia. Tudo bem? Abaixo seguem as respostas: 1) A nossa projeção é …" at bounding box center [306, 204] width 383 height 55
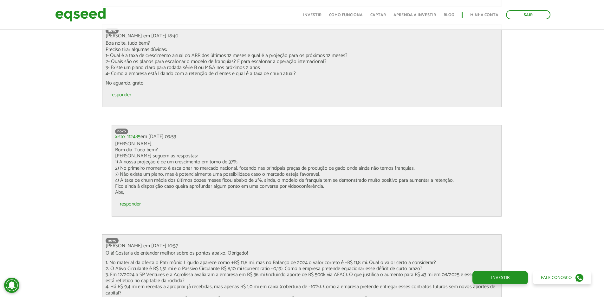
scroll to position [1870, 0]
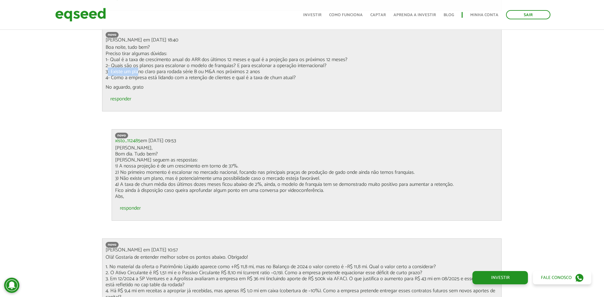
drag, startPoint x: 106, startPoint y: 71, endPoint x: 248, endPoint y: 69, distance: 141.7
click at [247, 69] on p "Boa noite, tudo bem? Preciso tirar algumas dúvidas: 1- Qual é a taxa de crescim…" at bounding box center [302, 62] width 392 height 36
drag, startPoint x: 263, startPoint y: 72, endPoint x: 104, endPoint y: 74, distance: 159.1
click at [104, 74] on div "novo José em 20/08/2025 - 18:40 Boa noite, tudo bem? Preciso tirar algumas dúvi…" at bounding box center [301, 70] width 399 height 83
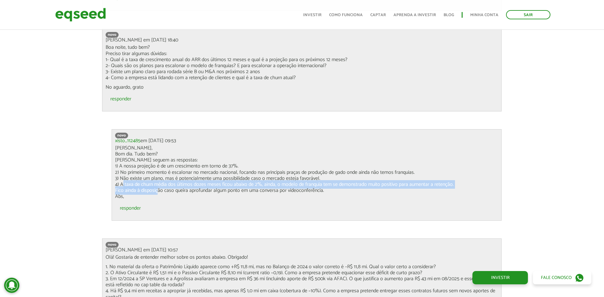
drag, startPoint x: 120, startPoint y: 184, endPoint x: 157, endPoint y: 188, distance: 36.7
click at [157, 188] on p "Ola José, Bom dia. Tudo bem? Abaixo seguem as respostas: 1) A nossa projeção é …" at bounding box center [306, 172] width 383 height 55
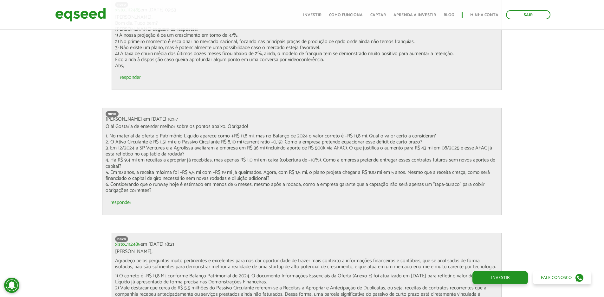
scroll to position [2029, 0]
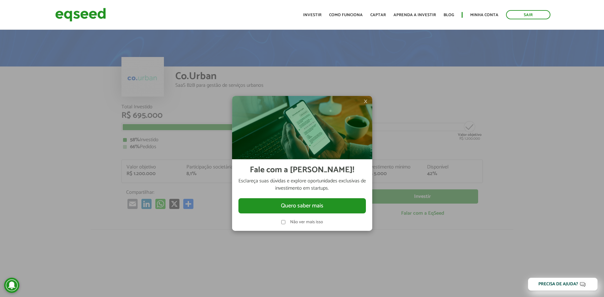
click at [365, 101] on span "×" at bounding box center [366, 102] width 4 height 8
